Goal: Information Seeking & Learning: Compare options

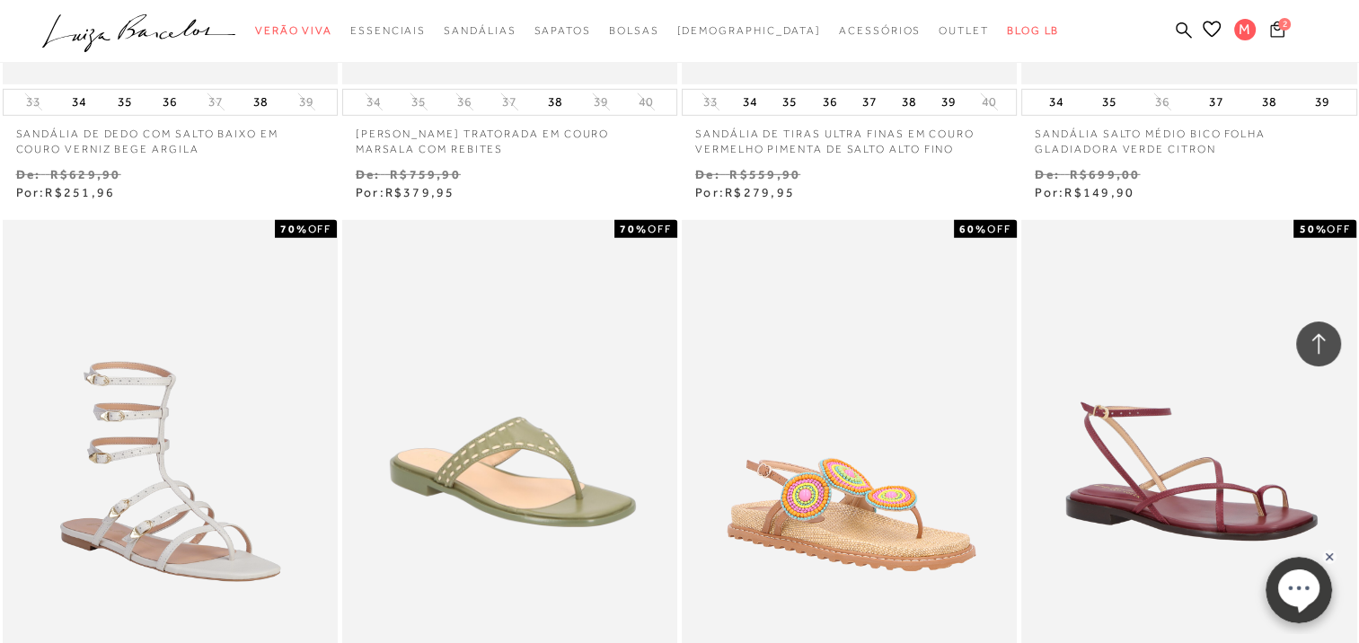
click at [1277, 27] on icon at bounding box center [1277, 29] width 14 height 17
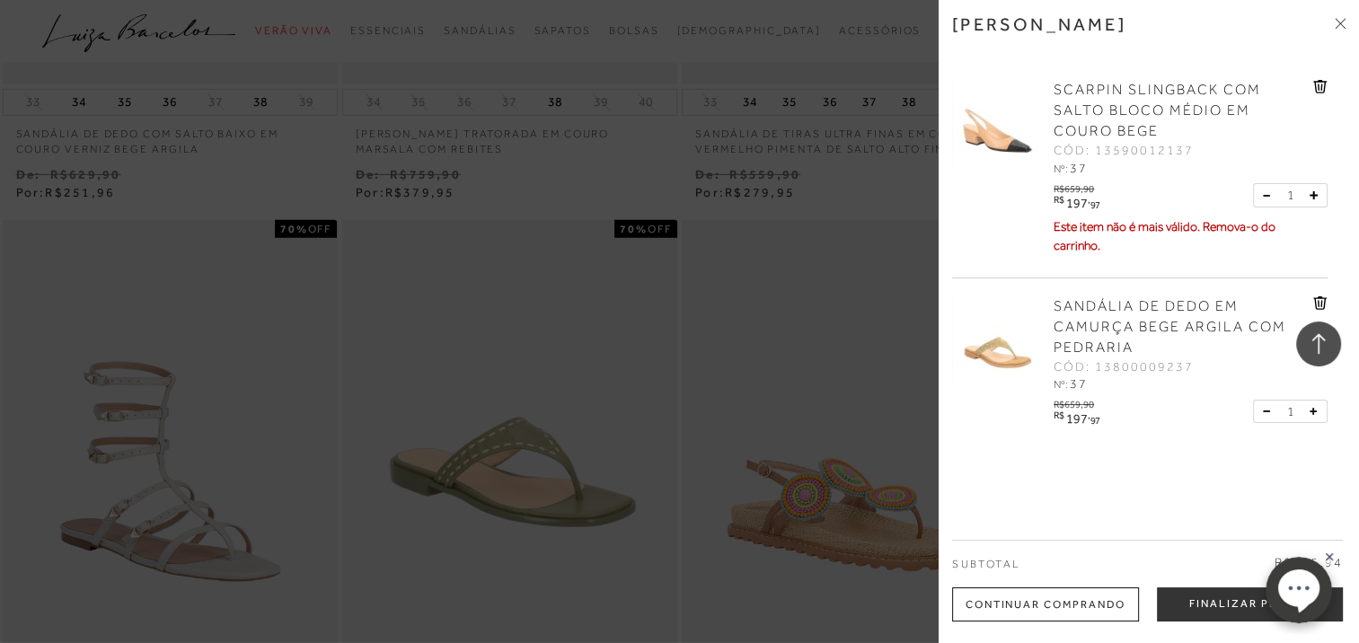
click at [1315, 301] on icon at bounding box center [1320, 302] width 14 height 13
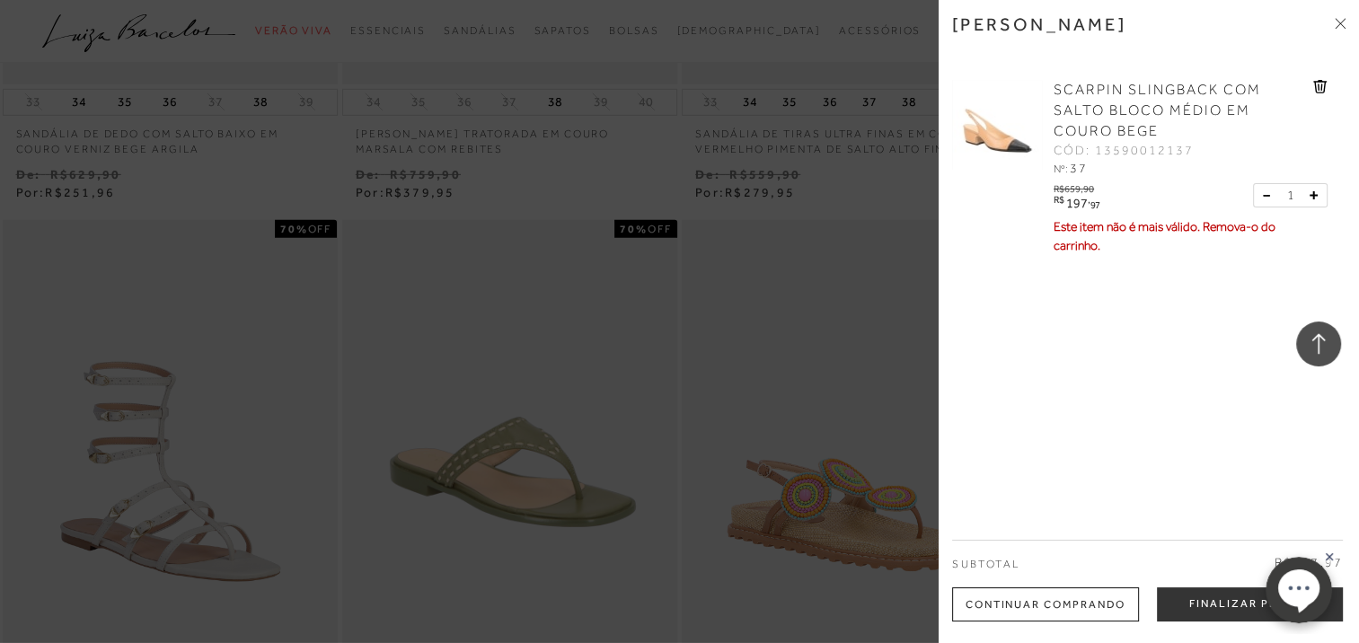
click at [1095, 101] on span "SCARPIN SLINGBACK COM SALTO BLOCO MÉDIO EM COURO BEGE" at bounding box center [1156, 110] width 207 height 57
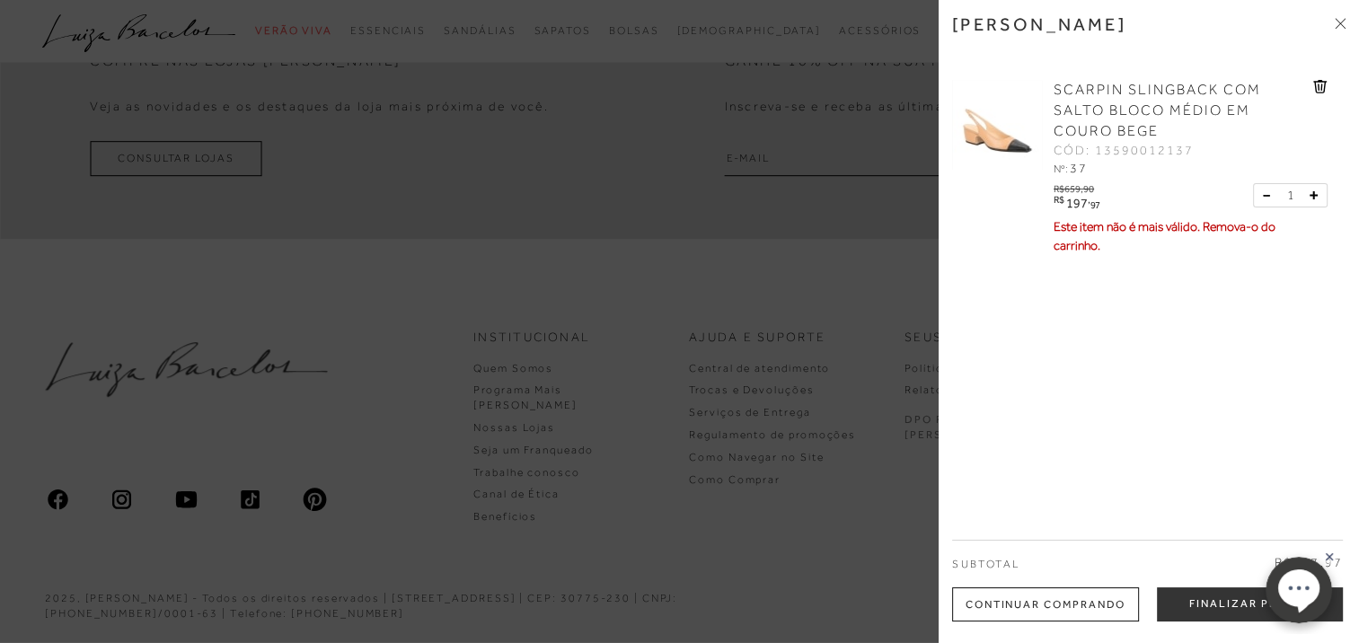
scroll to position [979, 0]
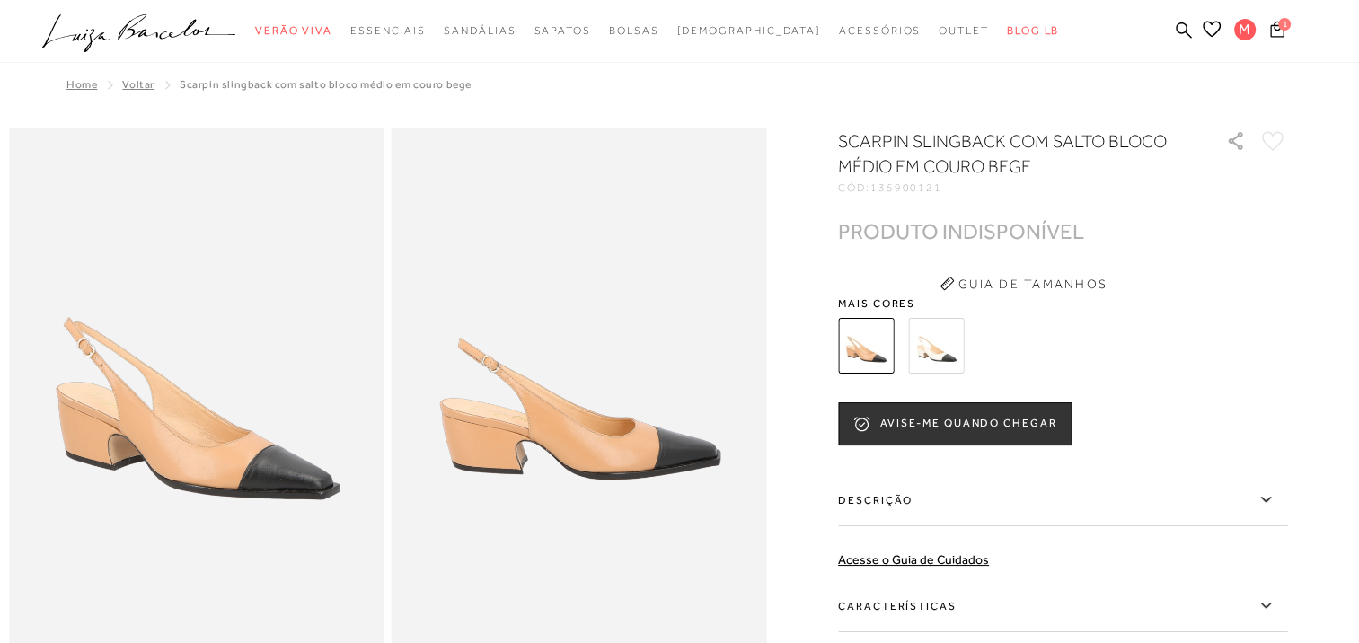
click at [864, 349] on img at bounding box center [866, 346] width 56 height 56
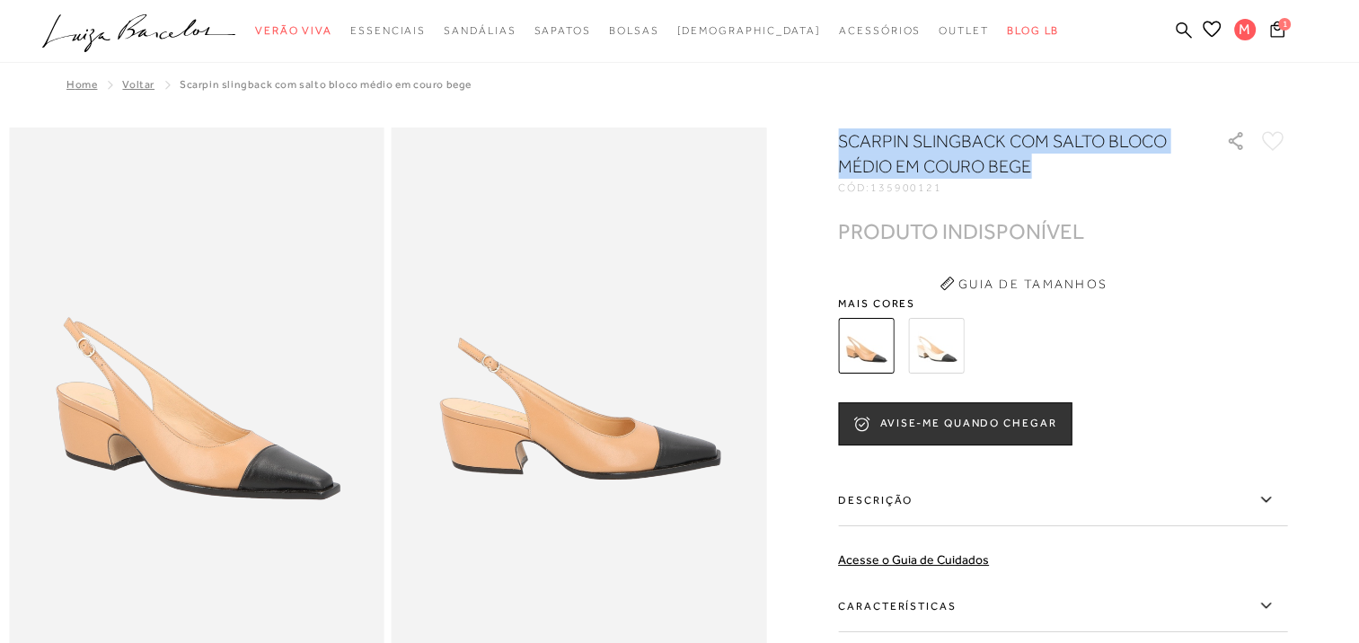
drag, startPoint x: 844, startPoint y: 136, endPoint x: 1154, endPoint y: 166, distance: 311.2
click at [1154, 166] on h1 "SCARPIN SLINGBACK COM SALTO BLOCO MÉDIO EM COURO BEGE" at bounding box center [1006, 153] width 337 height 50
copy h1 "SCARPIN SLINGBACK COM SALTO BLOCO MÉDIO EM COURO BEGE"
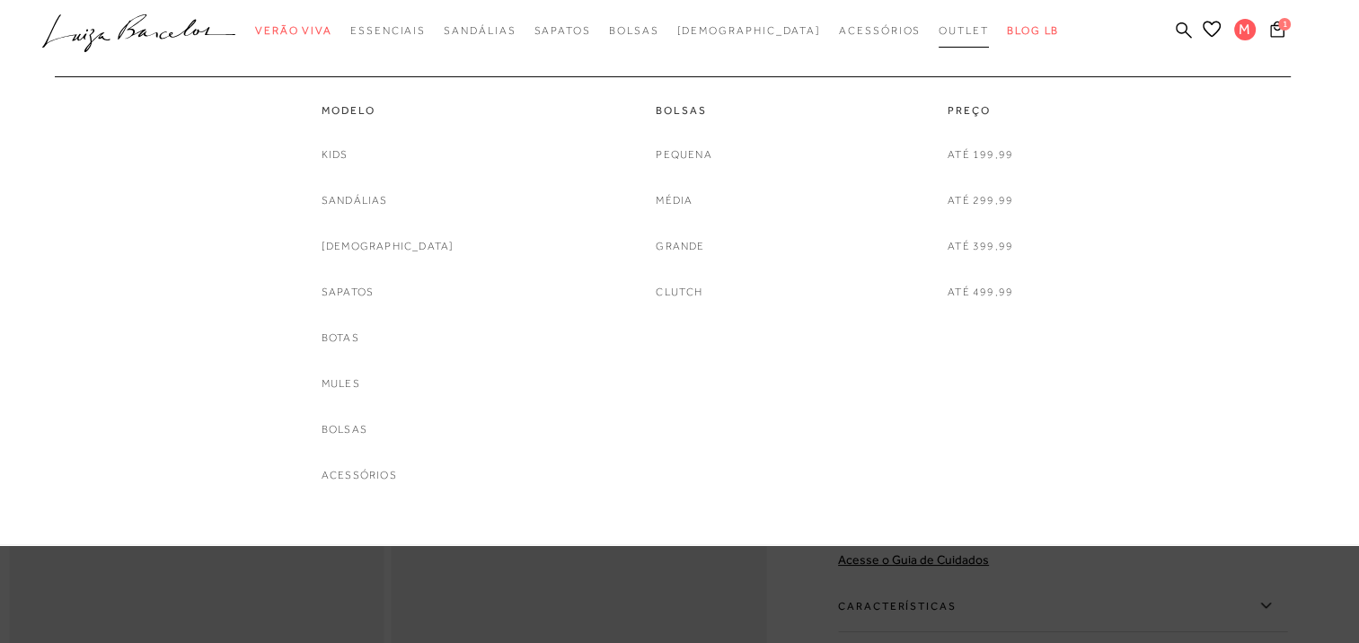
click at [938, 30] on span "Outlet" at bounding box center [963, 30] width 50 height 13
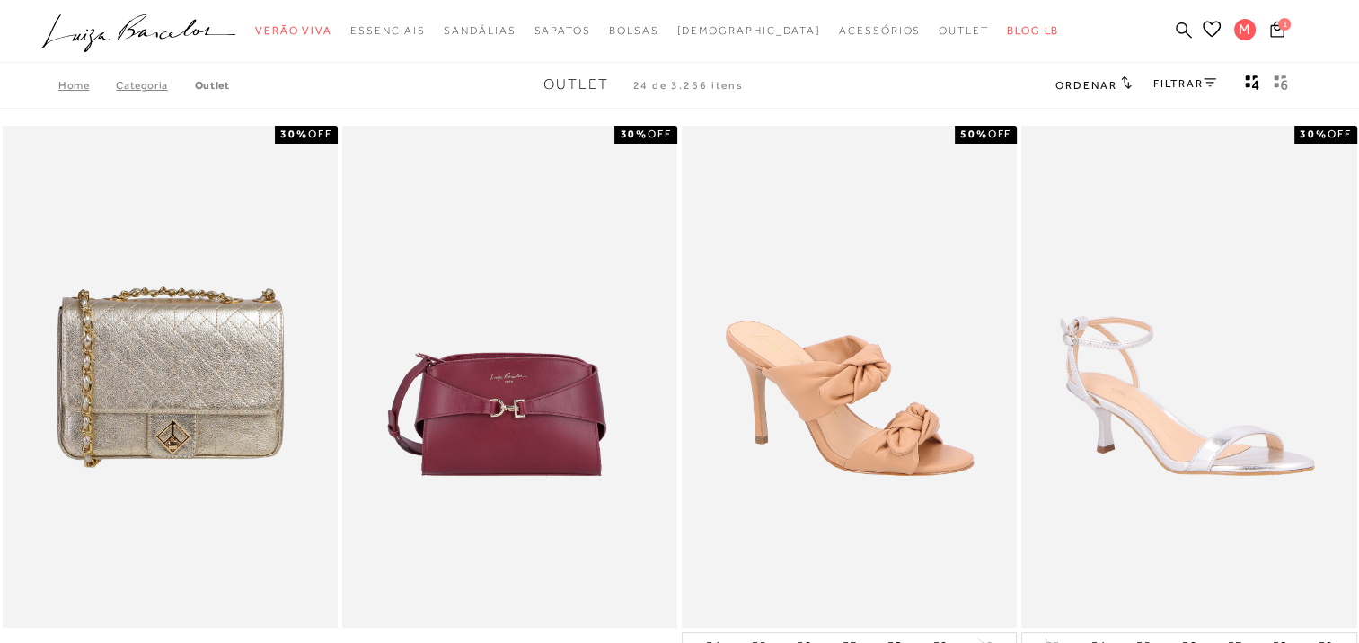
click at [1180, 29] on icon at bounding box center [1183, 30] width 16 height 17
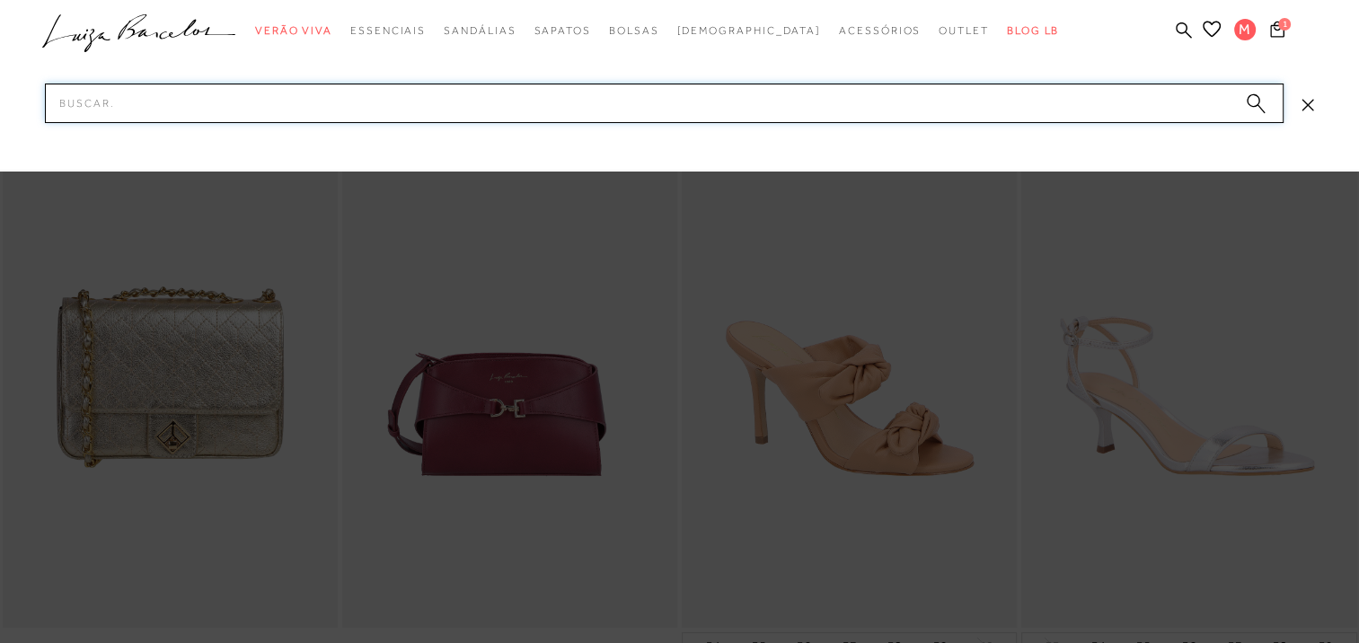
paste input "SCARPIN SLINGBACK COM SALTO BLOCO MÉDIO EM COURO BEGE"
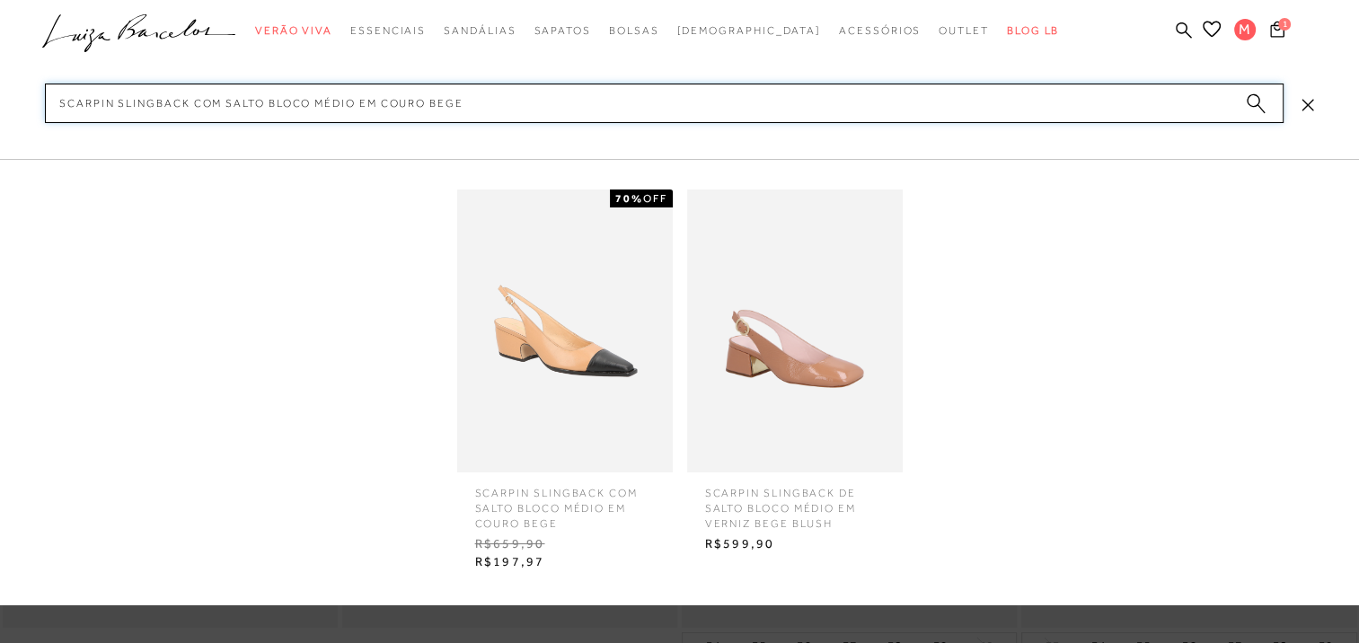
type input "SCARPIN SLINGBACK COM SALTO BLOCO MÉDIO EM COURO BEGE"
click at [553, 359] on img at bounding box center [564, 330] width 215 height 283
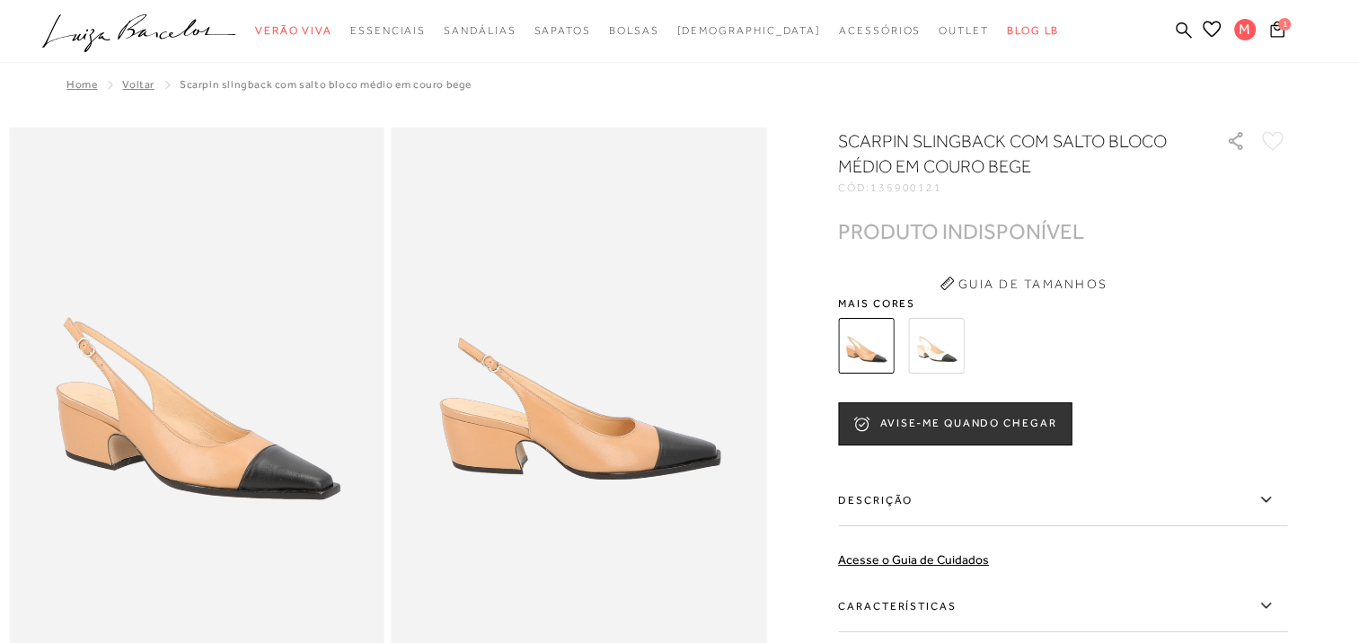
click at [939, 351] on img at bounding box center [936, 346] width 56 height 56
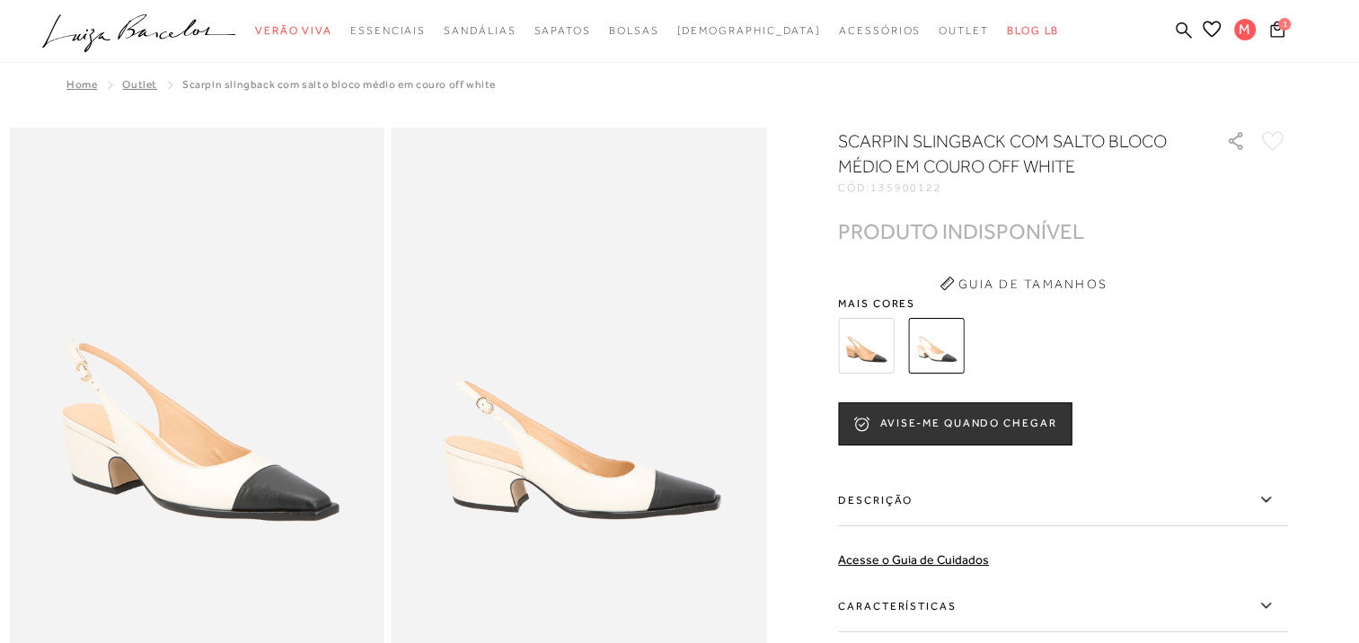
click at [881, 354] on img at bounding box center [866, 346] width 56 height 56
